Goal: Task Accomplishment & Management: Manage account settings

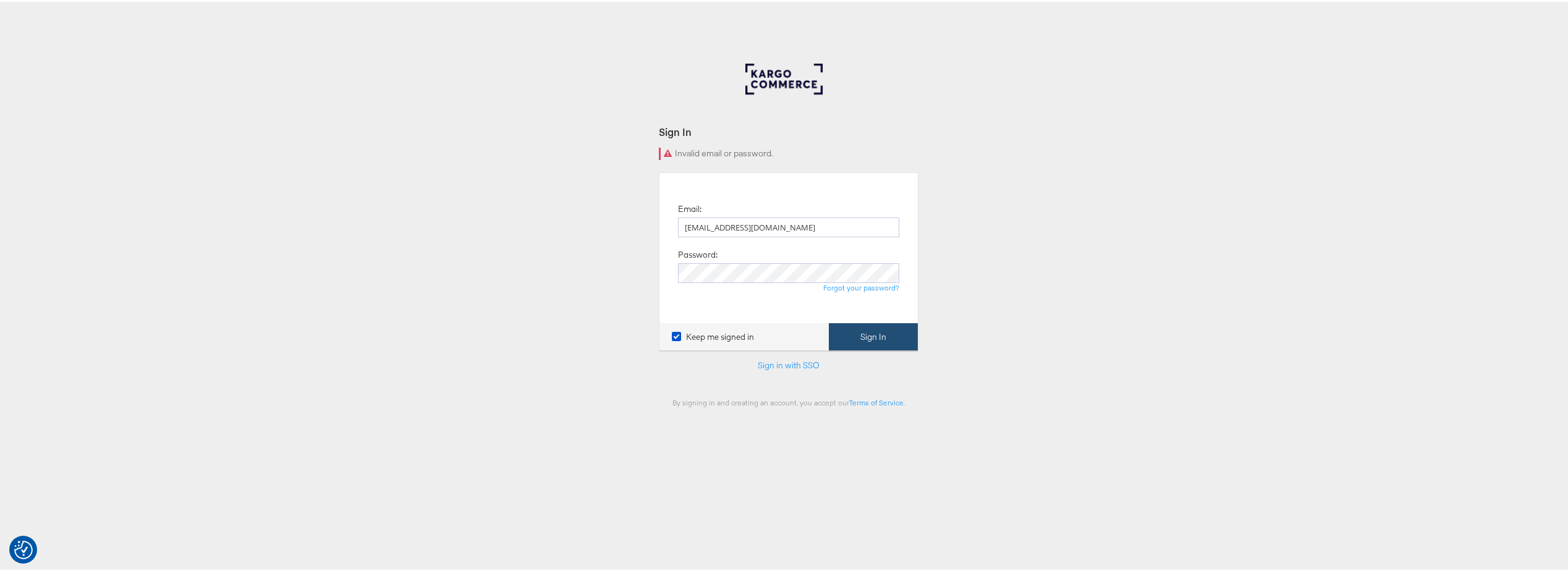
click at [868, 326] on button "Sign In" at bounding box center [873, 335] width 89 height 28
click at [782, 82] on div at bounding box center [789, 86] width 87 height 49
